Goal: Information Seeking & Learning: Learn about a topic

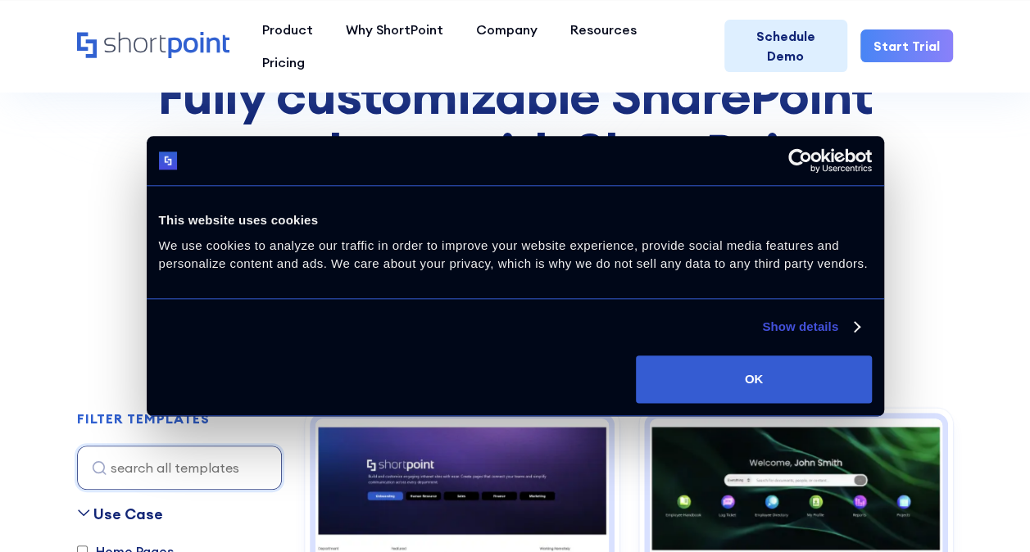
scroll to position [160, 0]
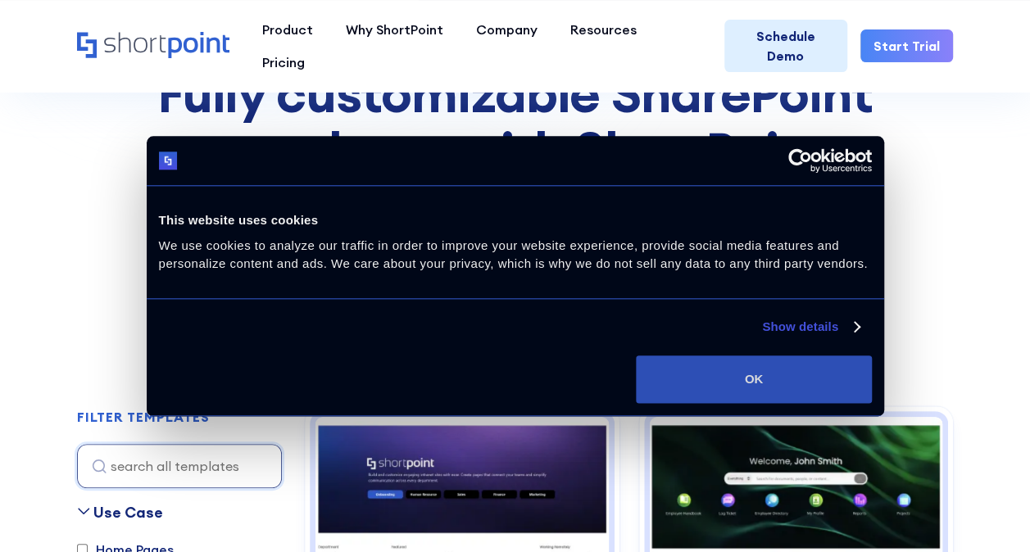
click at [697, 374] on button "OK" at bounding box center [753, 380] width 235 height 48
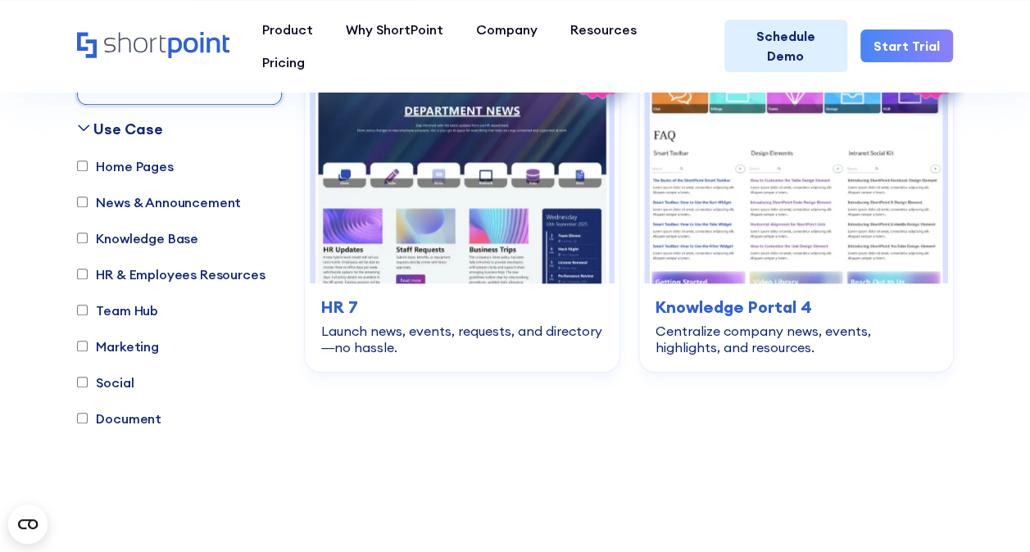
scroll to position [6896, 0]
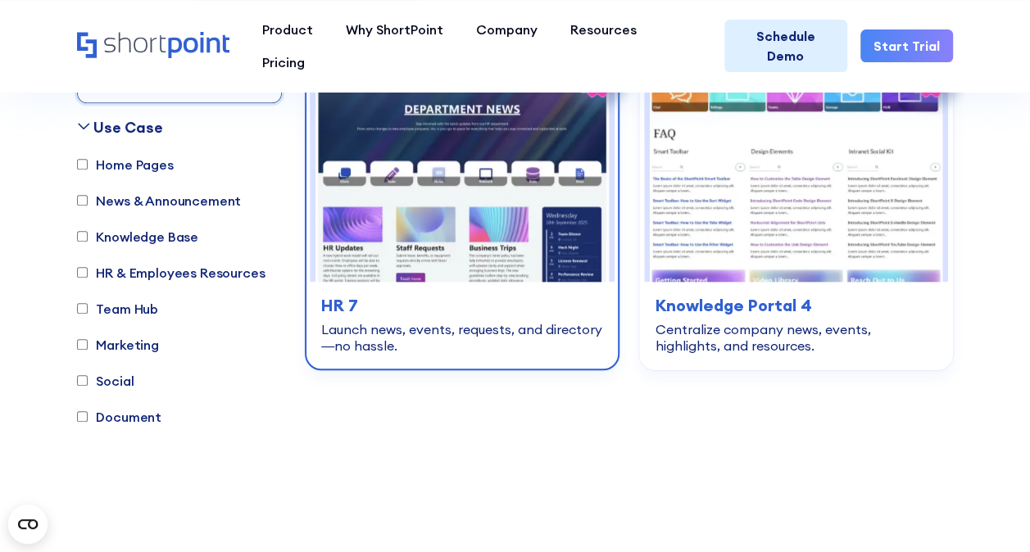
click at [455, 321] on div "Launch news, events, requests, and directory—no hassle." at bounding box center [461, 337] width 281 height 33
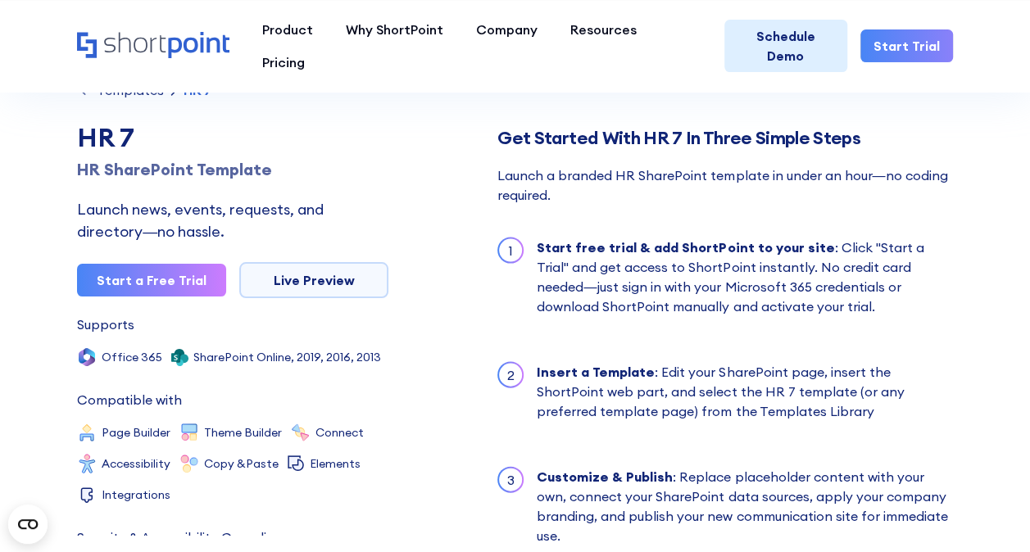
scroll to position [1802, 0]
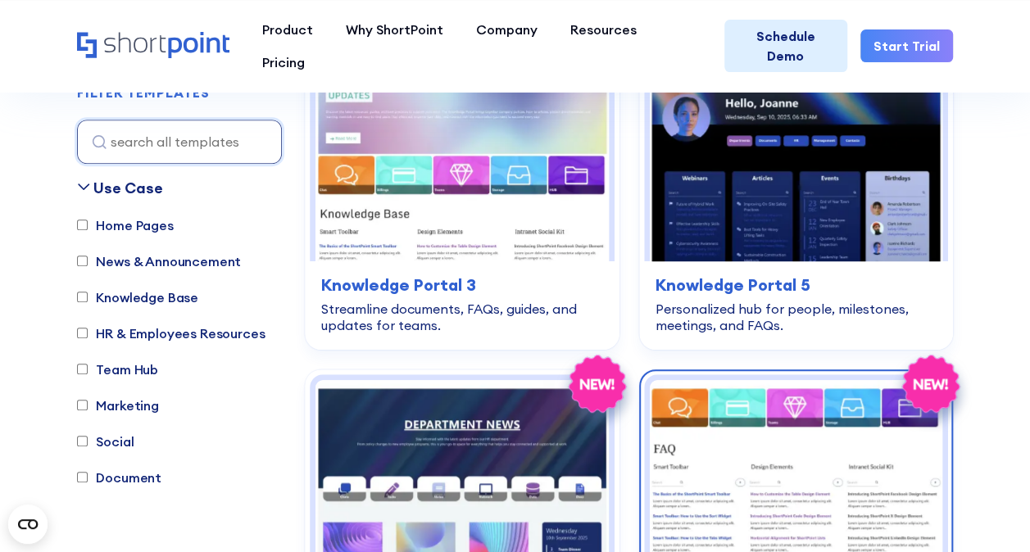
scroll to position [6486, 0]
